Goal: Information Seeking & Learning: Learn about a topic

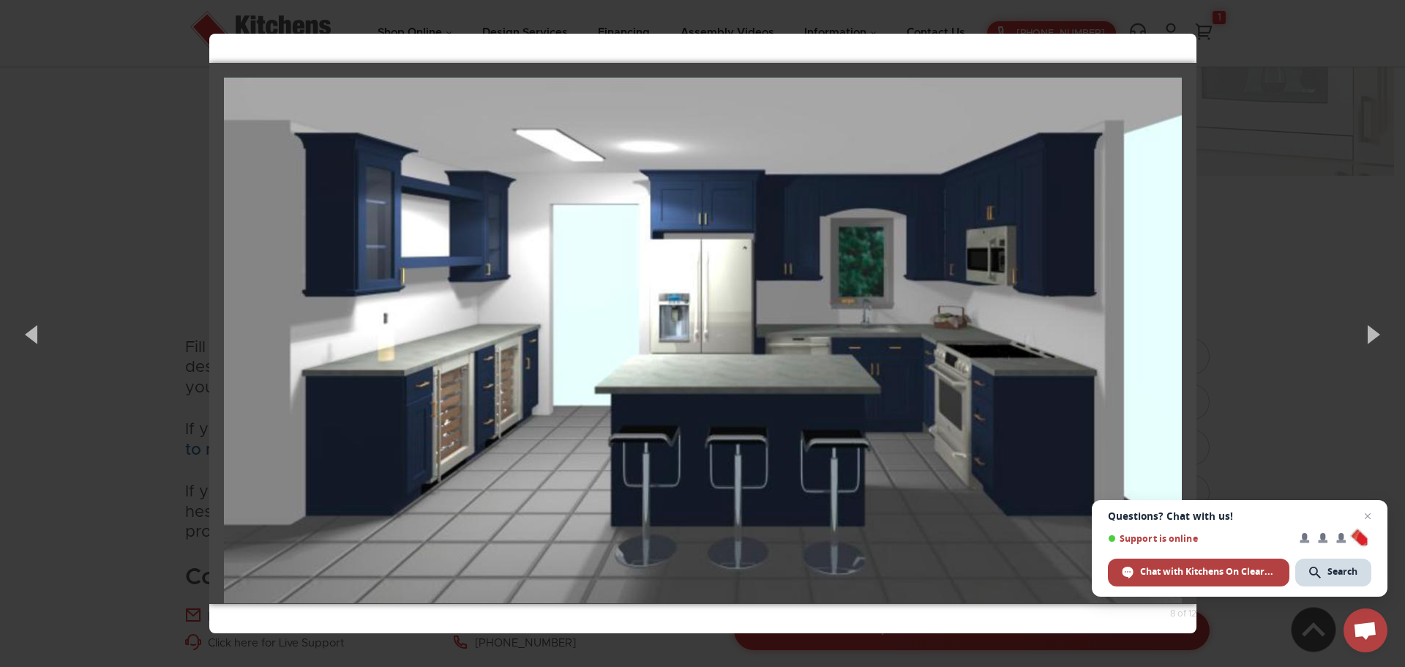
scroll to position [1537, 0]
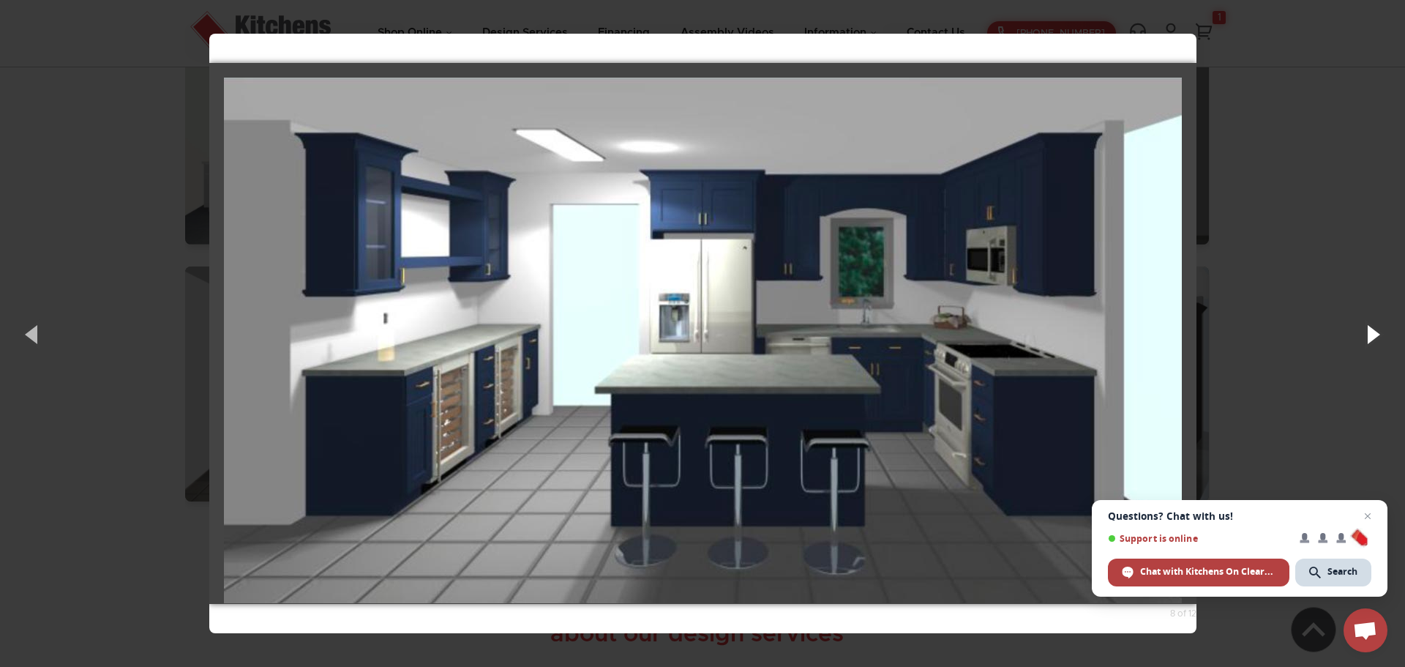
click at [1362, 331] on button "button" at bounding box center [1373, 334] width 66 height 81
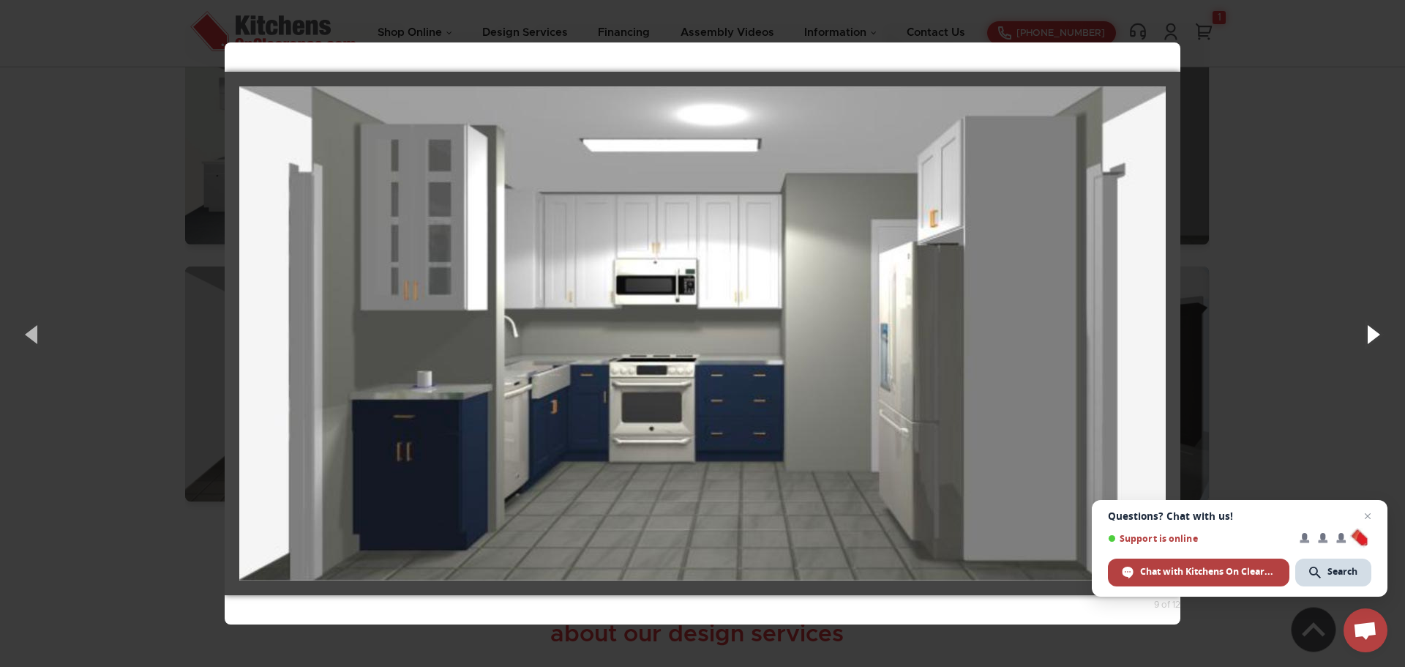
click at [1367, 332] on button "button" at bounding box center [1373, 334] width 66 height 81
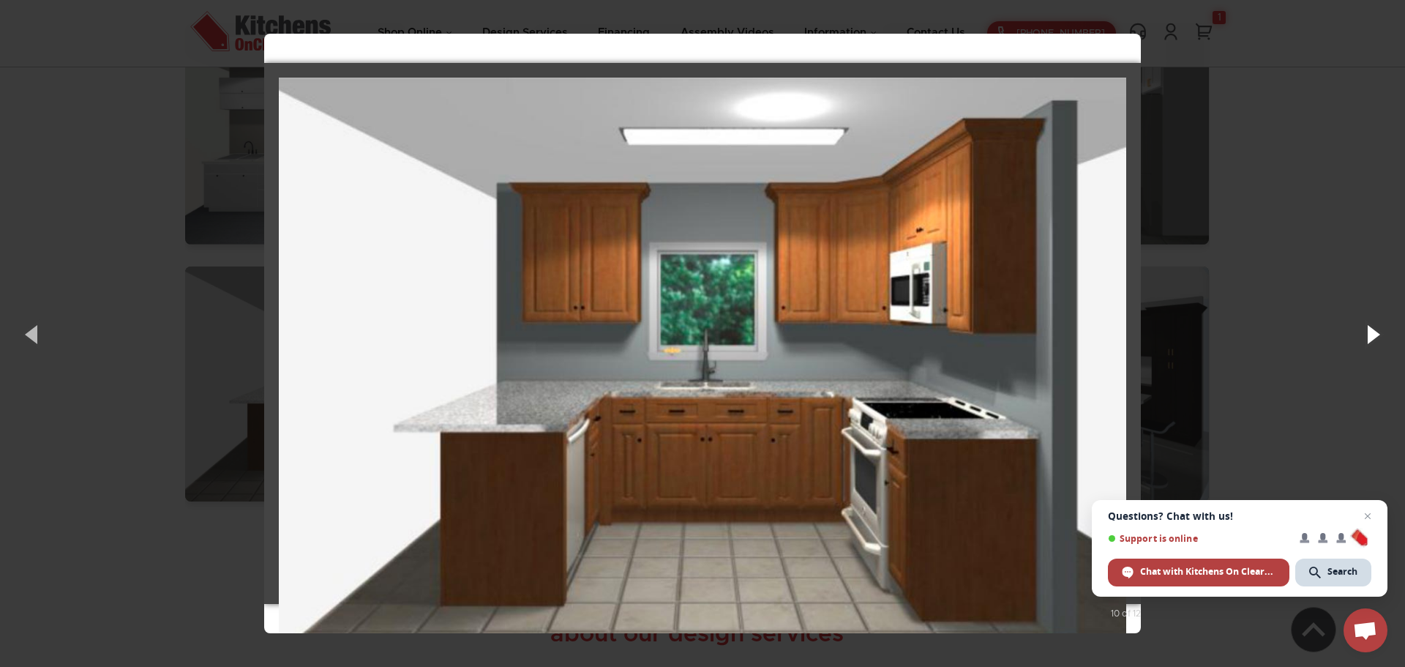
click at [1367, 332] on button "button" at bounding box center [1373, 334] width 66 height 81
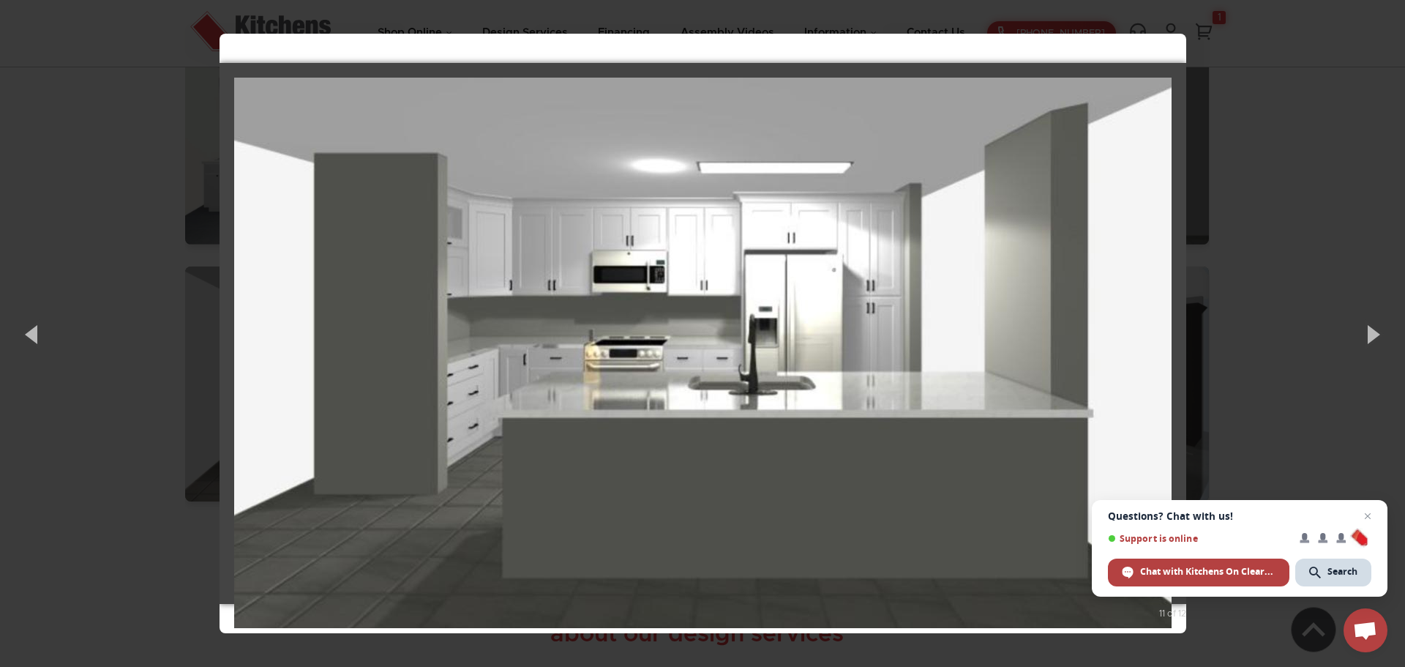
click at [1009, 468] on img at bounding box center [703, 352] width 938 height 609
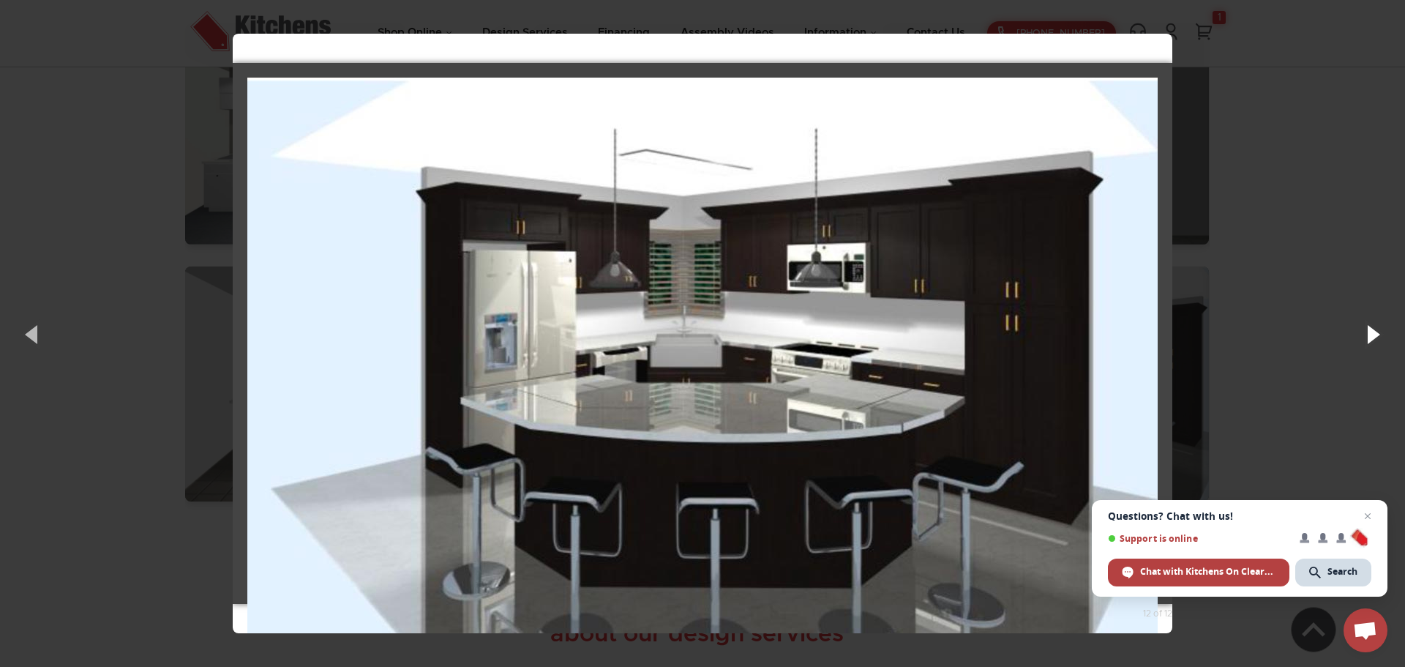
click at [1367, 337] on button "button" at bounding box center [1373, 334] width 66 height 81
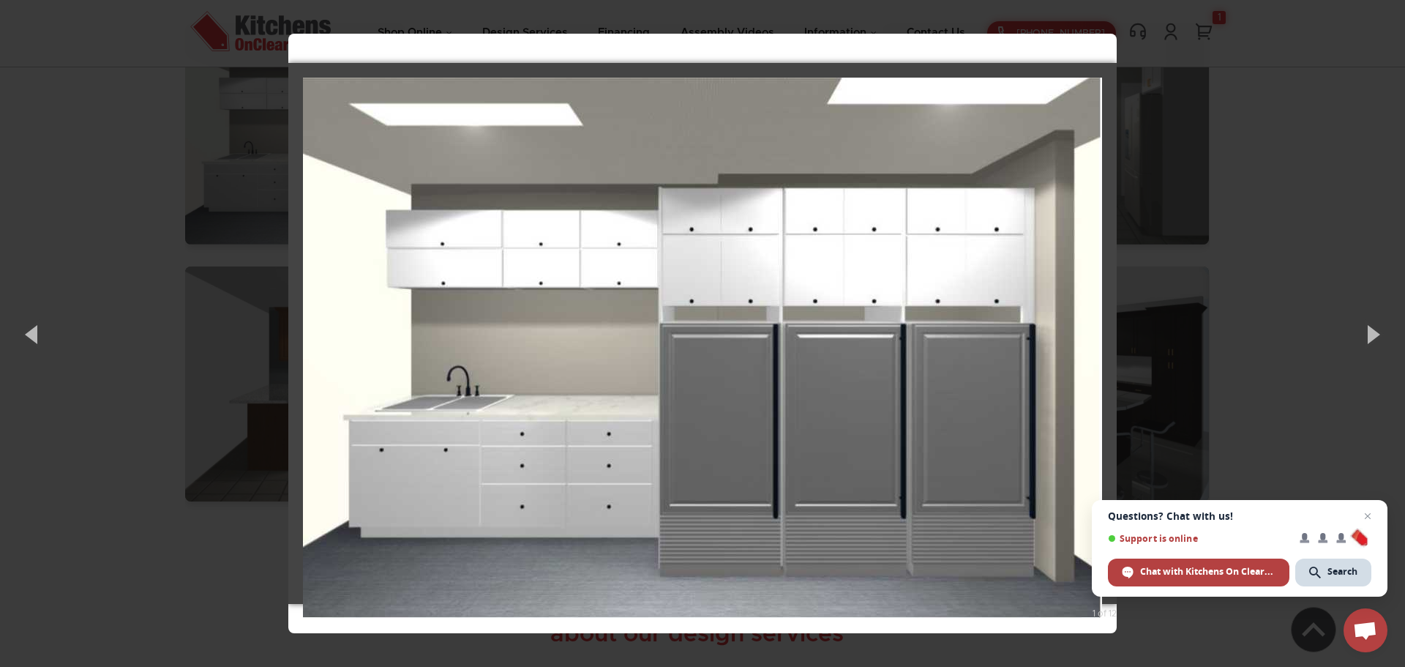
drag, startPoint x: 867, startPoint y: 356, endPoint x: 780, endPoint y: 384, distance: 92.1
click at [780, 384] on img at bounding box center [702, 347] width 799 height 599
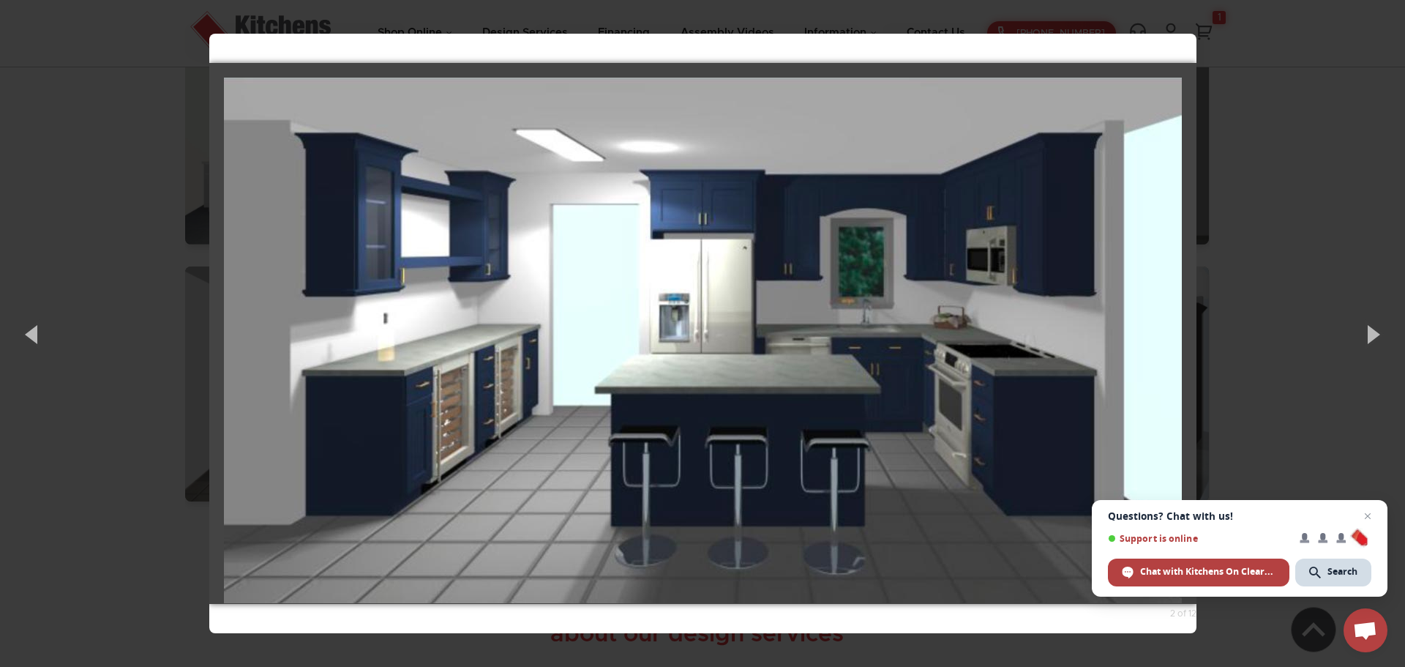
click at [780, 384] on img at bounding box center [703, 340] width 958 height 584
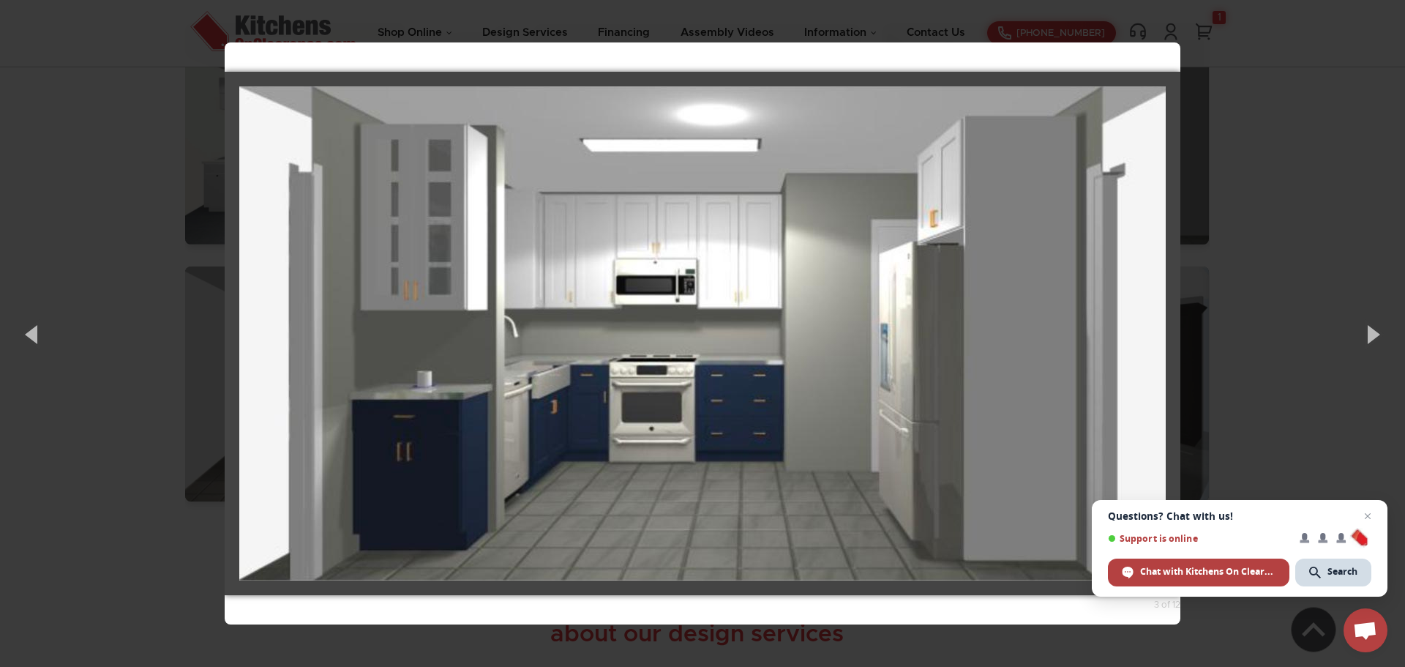
click at [780, 384] on img at bounding box center [702, 333] width 927 height 553
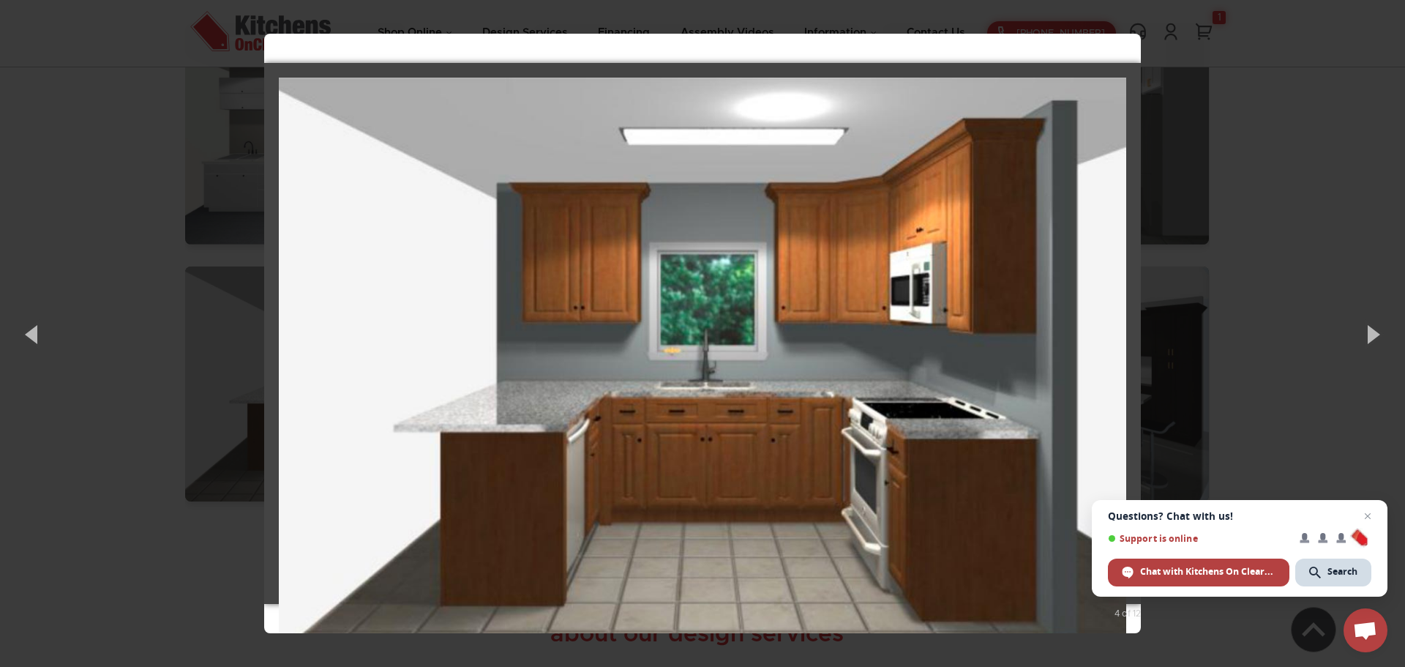
click at [681, 341] on img at bounding box center [702, 381] width 847 height 667
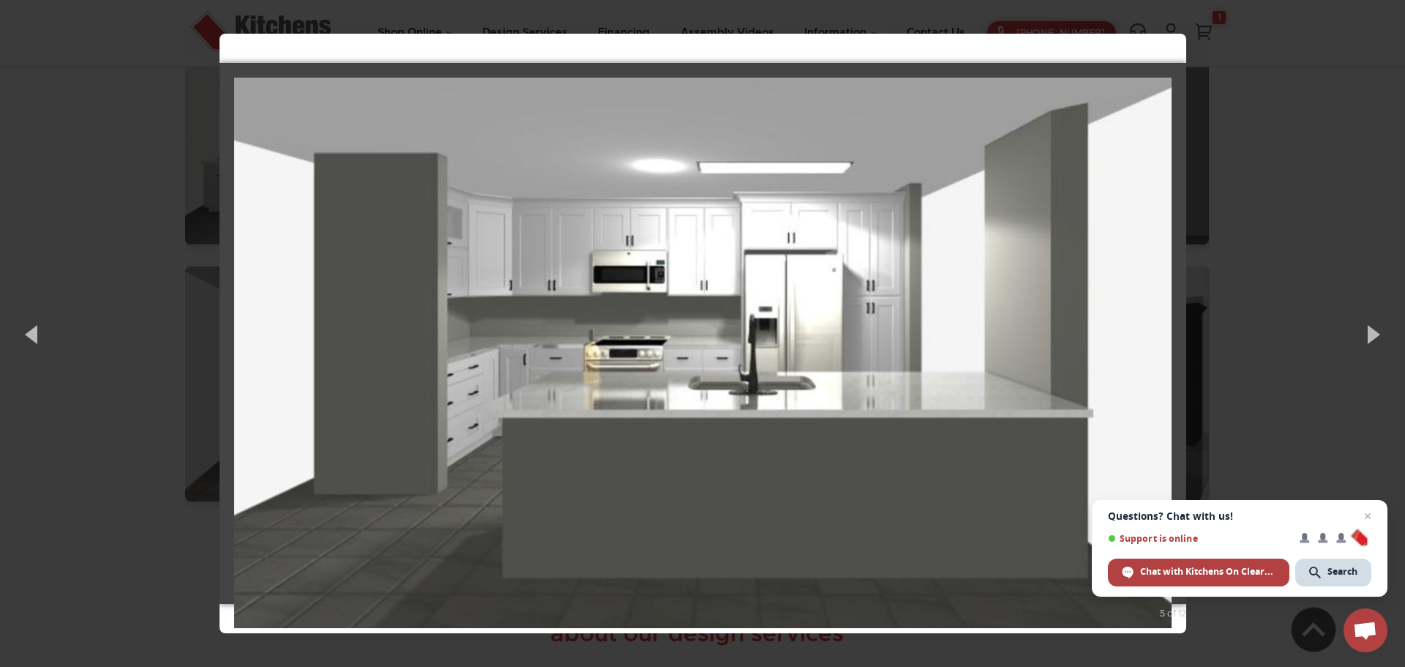
click at [730, 322] on img at bounding box center [703, 352] width 938 height 609
